Goal: Task Accomplishment & Management: Manage account settings

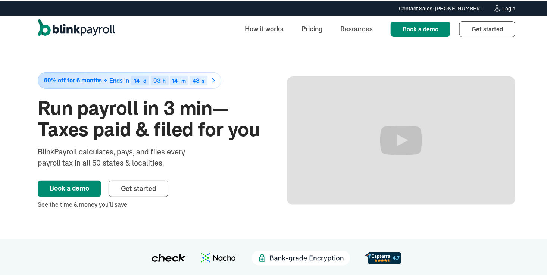
click at [503, 7] on div "Login" at bounding box center [509, 6] width 13 height 5
click at [508, 6] on div "Login" at bounding box center [509, 6] width 13 height 5
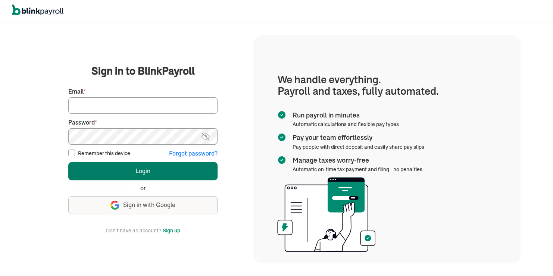
type input "kim@tlc-olean.com"
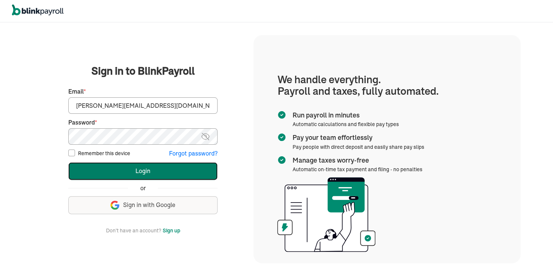
click at [113, 169] on button "Login" at bounding box center [142, 171] width 149 height 18
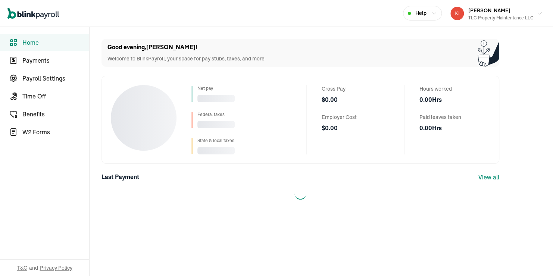
select select "2025"
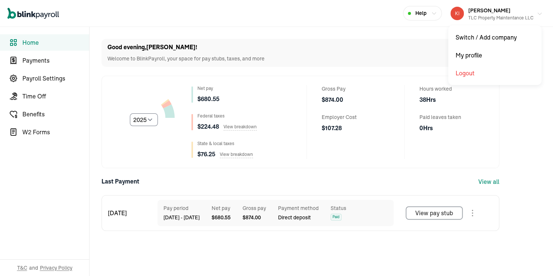
click at [516, 16] on div "TLC Property Maintentance LLC" at bounding box center [501, 18] width 65 height 7
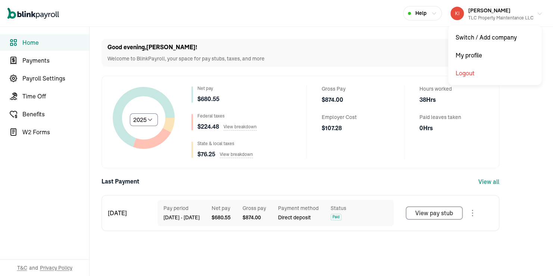
click at [485, 15] on div "TLC Property Maintentance LLC" at bounding box center [501, 18] width 65 height 7
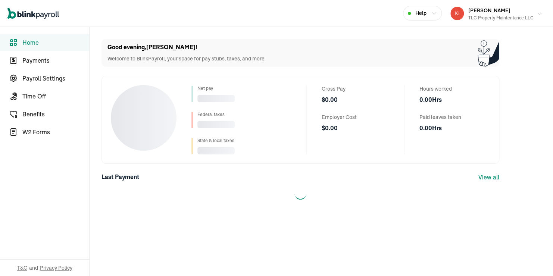
select select "2025"
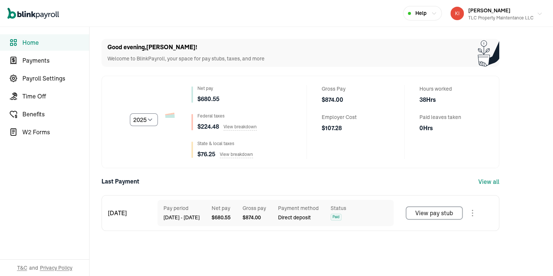
click at [516, 16] on div "TLC Property Maintentance LLC" at bounding box center [501, 18] width 65 height 7
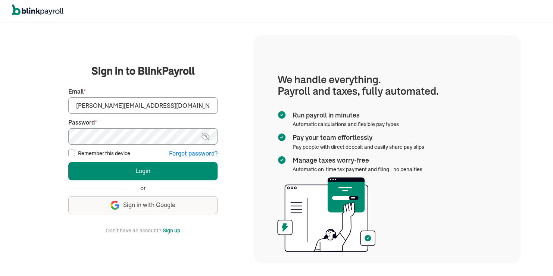
click at [84, 105] on input "[PERSON_NAME][EMAIL_ADDRESS][DOMAIN_NAME]" at bounding box center [142, 105] width 149 height 16
click at [87, 103] on input "kim@tlc-olean.com" at bounding box center [142, 105] width 149 height 16
type input "brian@tlc-olean.com"
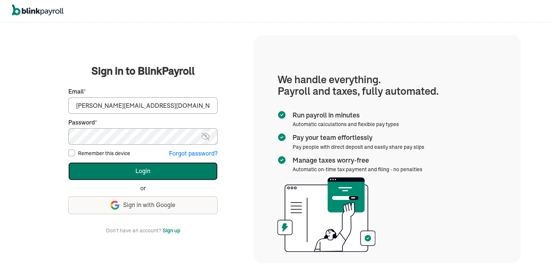
click at [118, 170] on button "Login" at bounding box center [142, 171] width 149 height 18
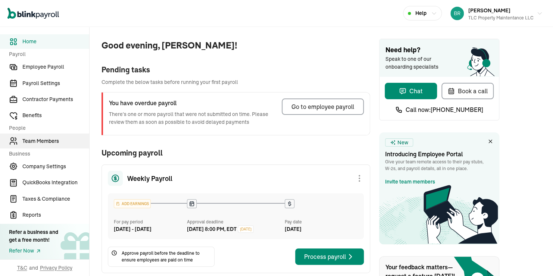
click at [36, 146] on link "Team Members" at bounding box center [44, 141] width 89 height 15
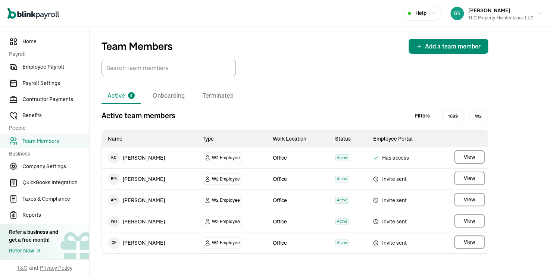
click at [143, 202] on td "A M Amber Mohr" at bounding box center [149, 200] width 95 height 21
click at [468, 199] on span "View" at bounding box center [469, 199] width 11 height 7
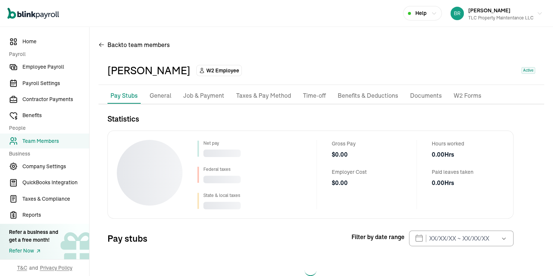
scroll to position [22, 0]
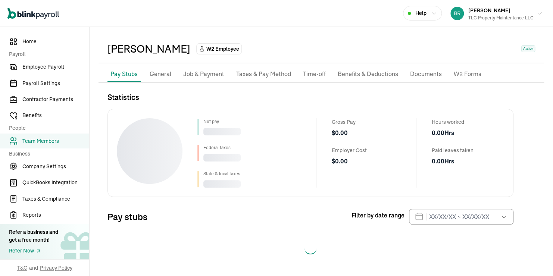
select select "2025"
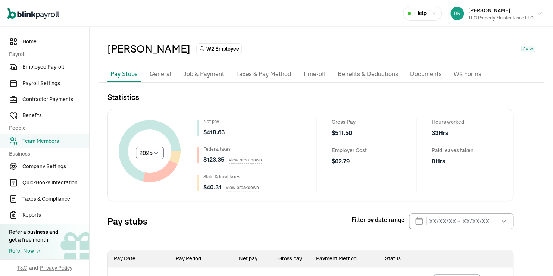
click at [205, 72] on p "Job & Payment" at bounding box center [203, 74] width 41 height 10
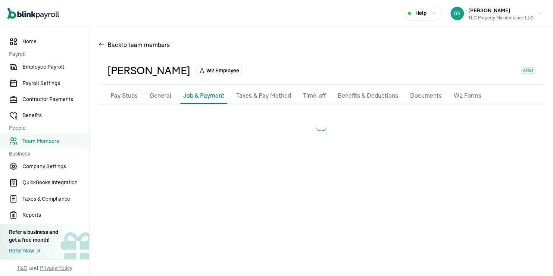
scroll to position [0, 0]
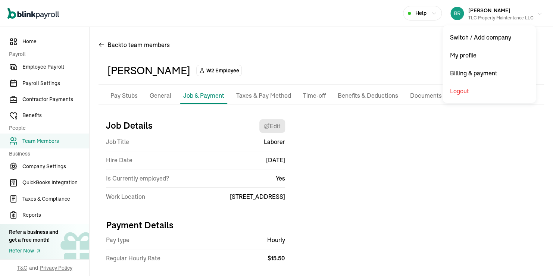
click at [482, 13] on span "Brian Tobola" at bounding box center [490, 10] width 42 height 7
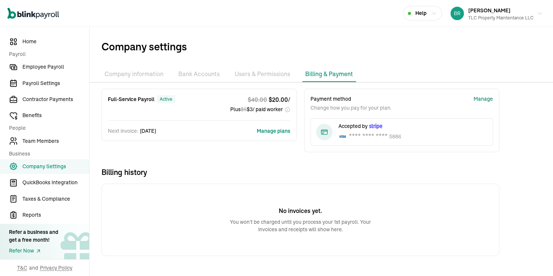
click at [484, 99] on div "Manage" at bounding box center [483, 99] width 19 height 8
click at [147, 74] on li "Company information" at bounding box center [134, 74] width 65 height 16
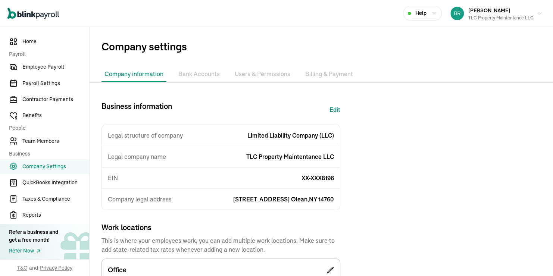
click at [203, 74] on li "Bank Accounts" at bounding box center [198, 74] width 47 height 16
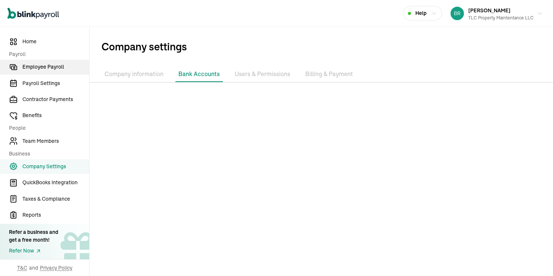
click at [45, 72] on link "Employee Payroll" at bounding box center [44, 67] width 89 height 15
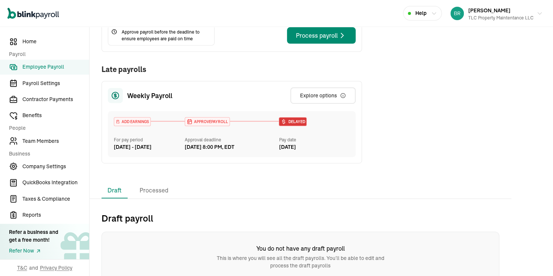
scroll to position [139, 0]
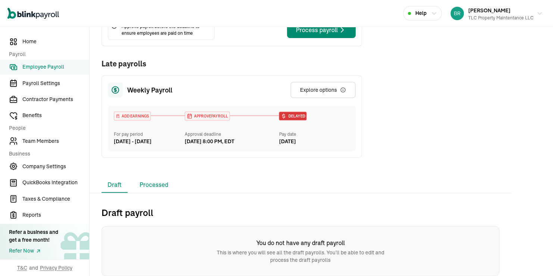
click at [151, 187] on li "Processed" at bounding box center [154, 185] width 41 height 16
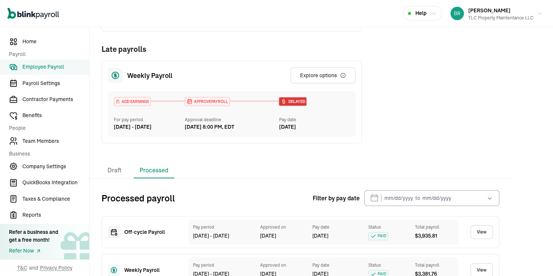
click at [478, 239] on link "View" at bounding box center [481, 232] width 23 height 14
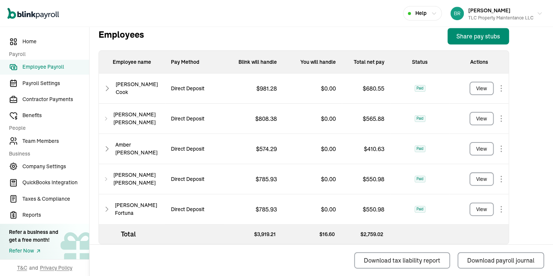
scroll to position [272, 0]
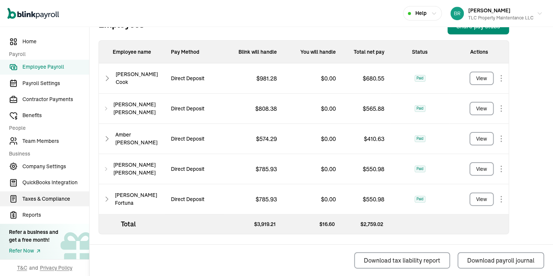
click at [42, 198] on span "Taxes & Compliance" at bounding box center [55, 199] width 67 height 8
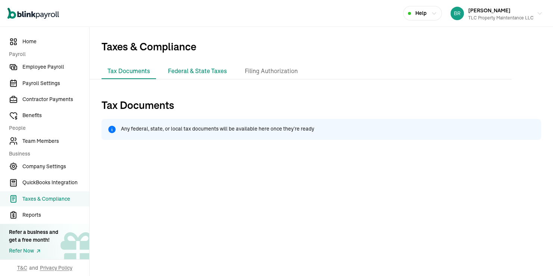
click at [184, 68] on li "Federal & State Taxes" at bounding box center [197, 71] width 71 height 16
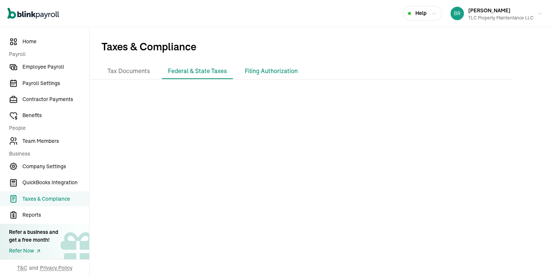
click at [263, 69] on li "Filing Authorization" at bounding box center [271, 71] width 65 height 16
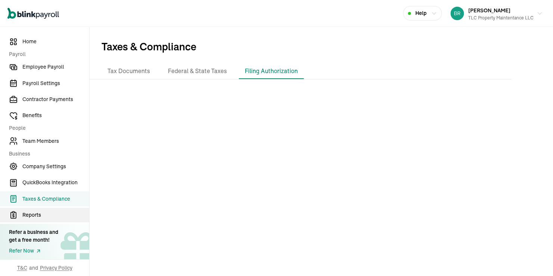
click at [30, 214] on span "Reports" at bounding box center [55, 215] width 67 height 8
